Goal: Book appointment/travel/reservation

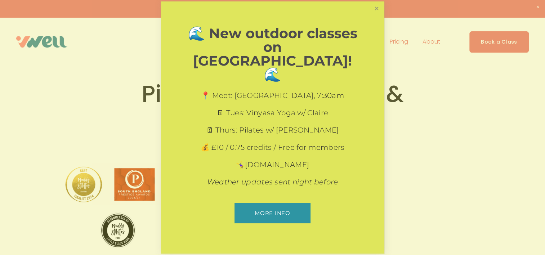
click at [380, 15] on link "Close" at bounding box center [376, 9] width 13 height 13
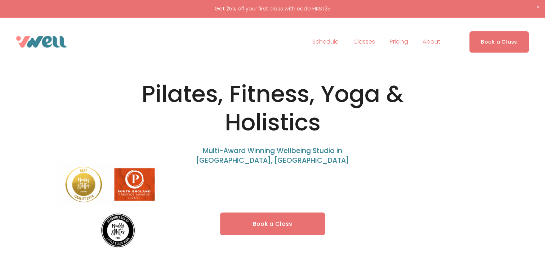
click at [511, 43] on link "Book a Class" at bounding box center [498, 41] width 59 height 21
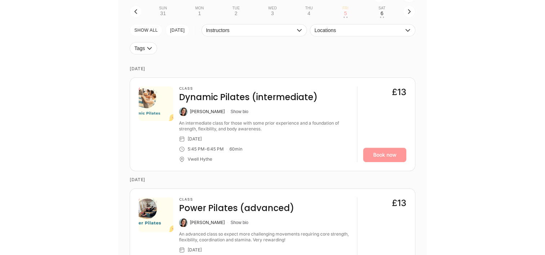
scroll to position [256, 0]
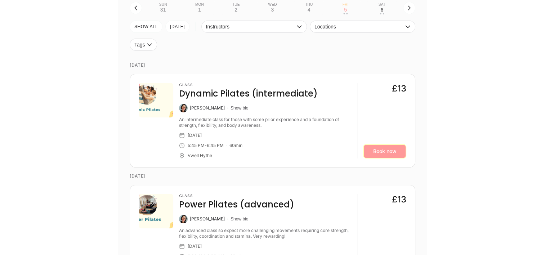
click at [378, 154] on link "Book now" at bounding box center [384, 151] width 43 height 14
